Goal: Information Seeking & Learning: Check status

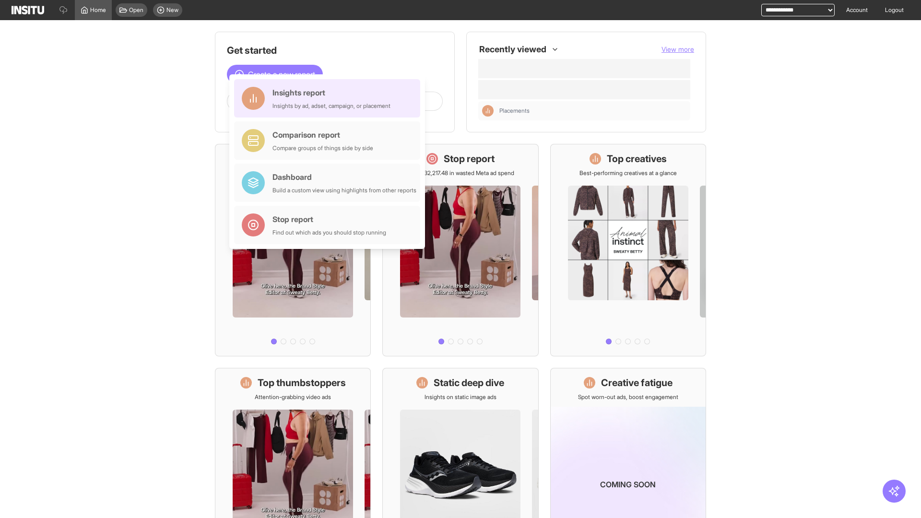
click at [330, 98] on div "Insights report Insights by ad, adset, campaign, or placement" at bounding box center [331, 98] width 118 height 23
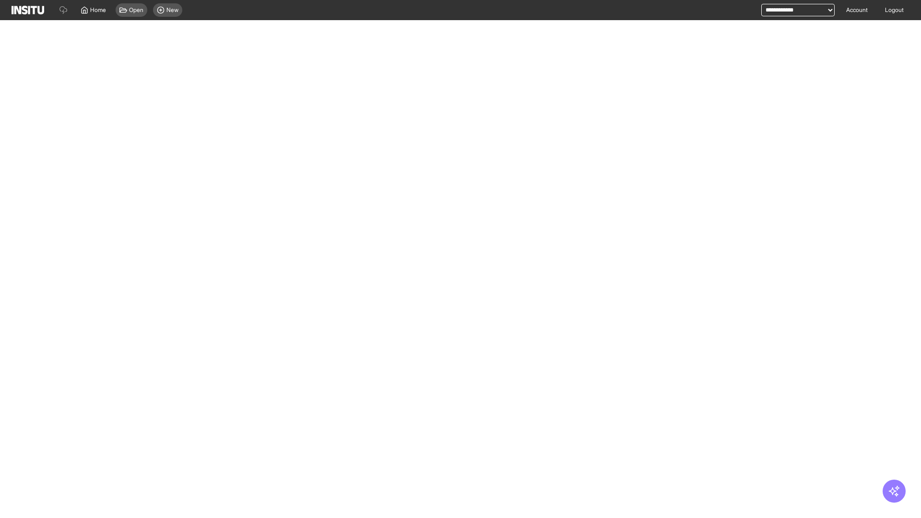
select select "**"
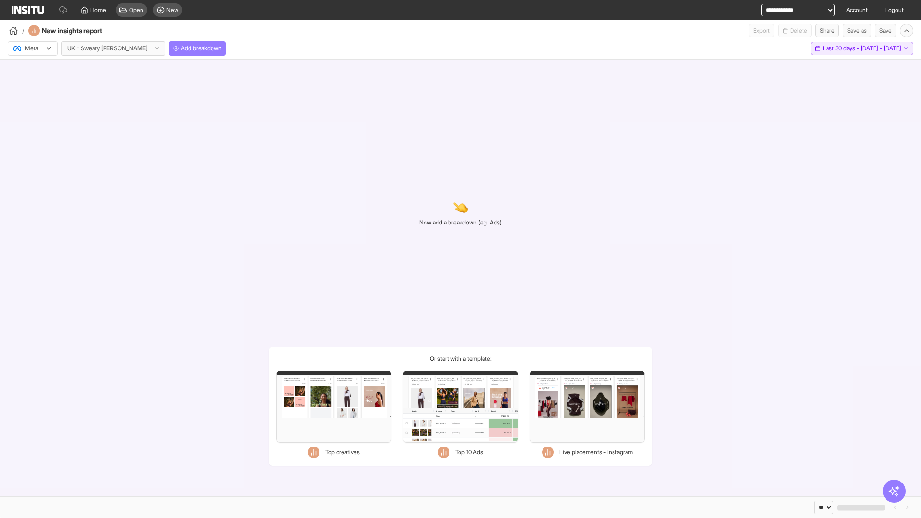
click at [842, 48] on span "Last 30 days - [DATE] - [DATE]" at bounding box center [862, 49] width 79 height 8
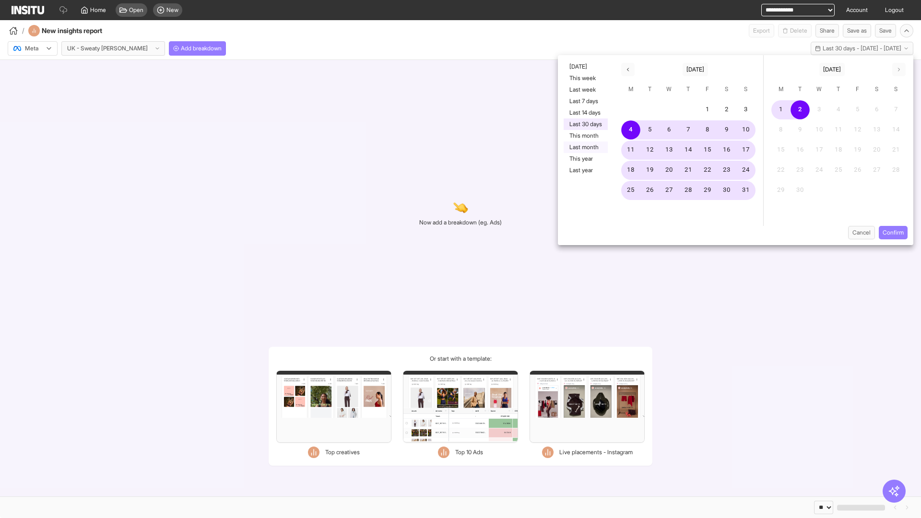
click at [585, 147] on button "Last month" at bounding box center [586, 148] width 44 height 12
